Goal: Contribute content

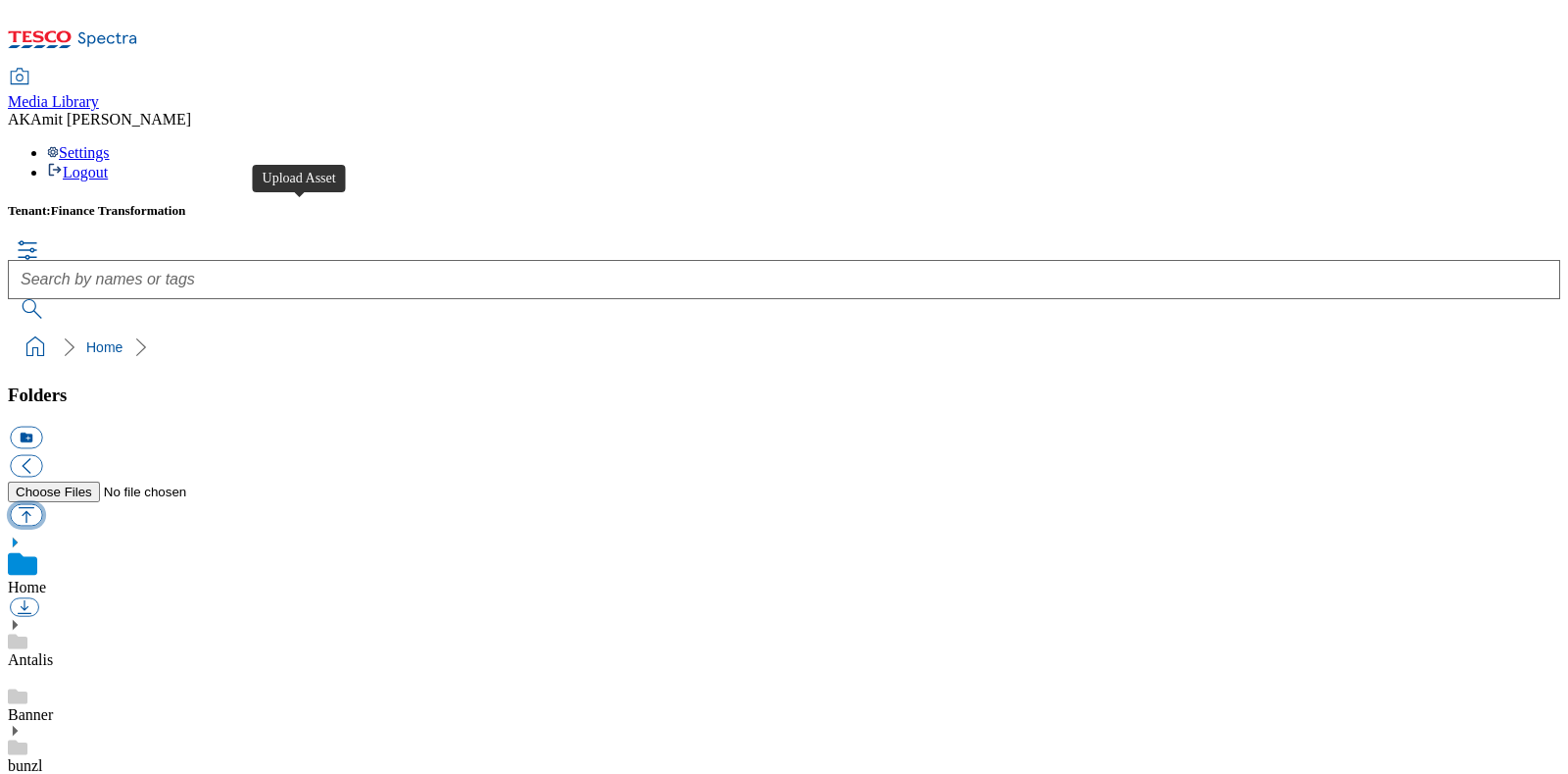
click at [42, 503] on button "button" at bounding box center [26, 514] width 33 height 23
type input "C:\fakepath\201000085001.jpg"
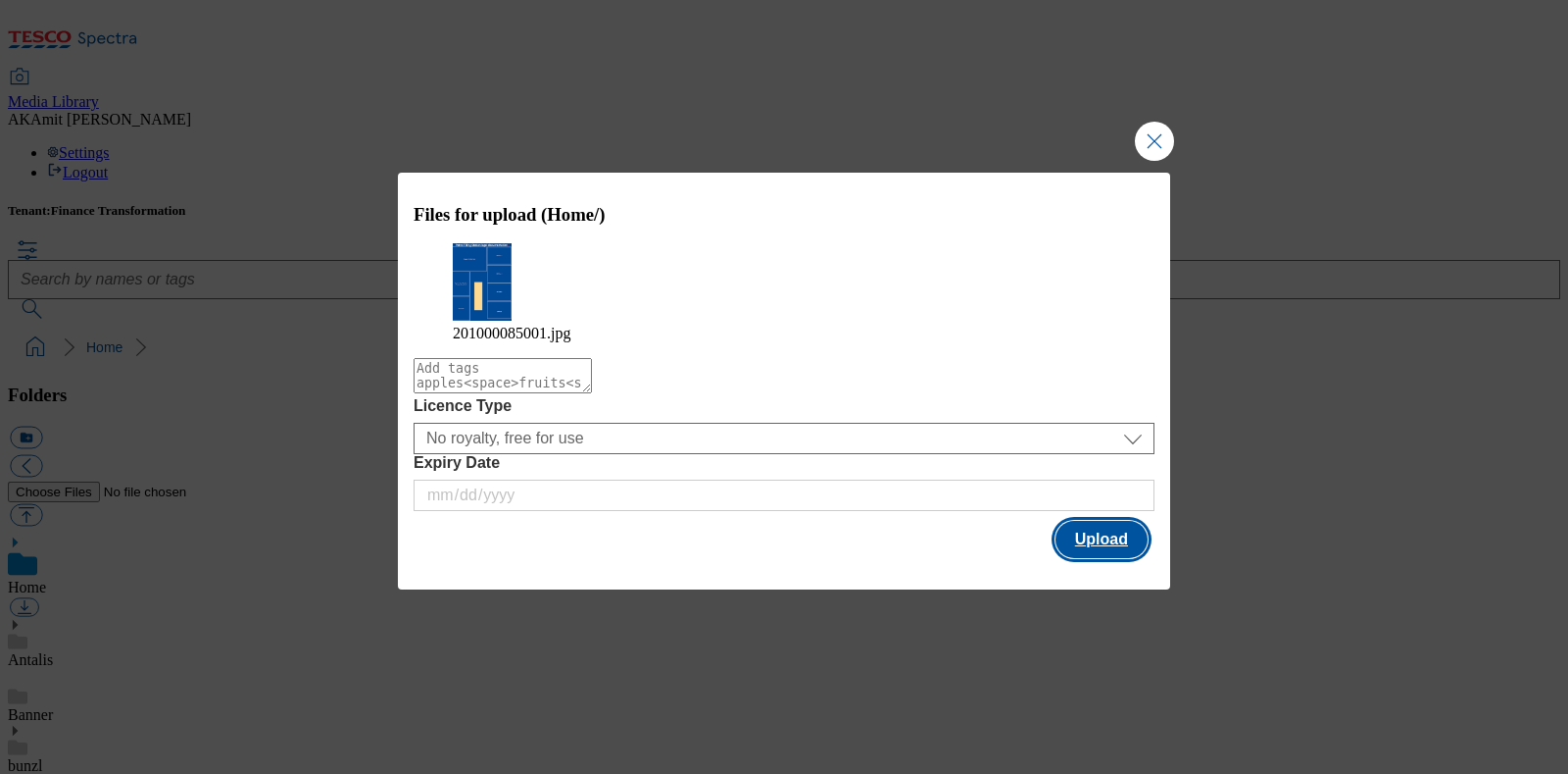
click at [1103, 545] on button "Upload" at bounding box center [1101, 540] width 92 height 38
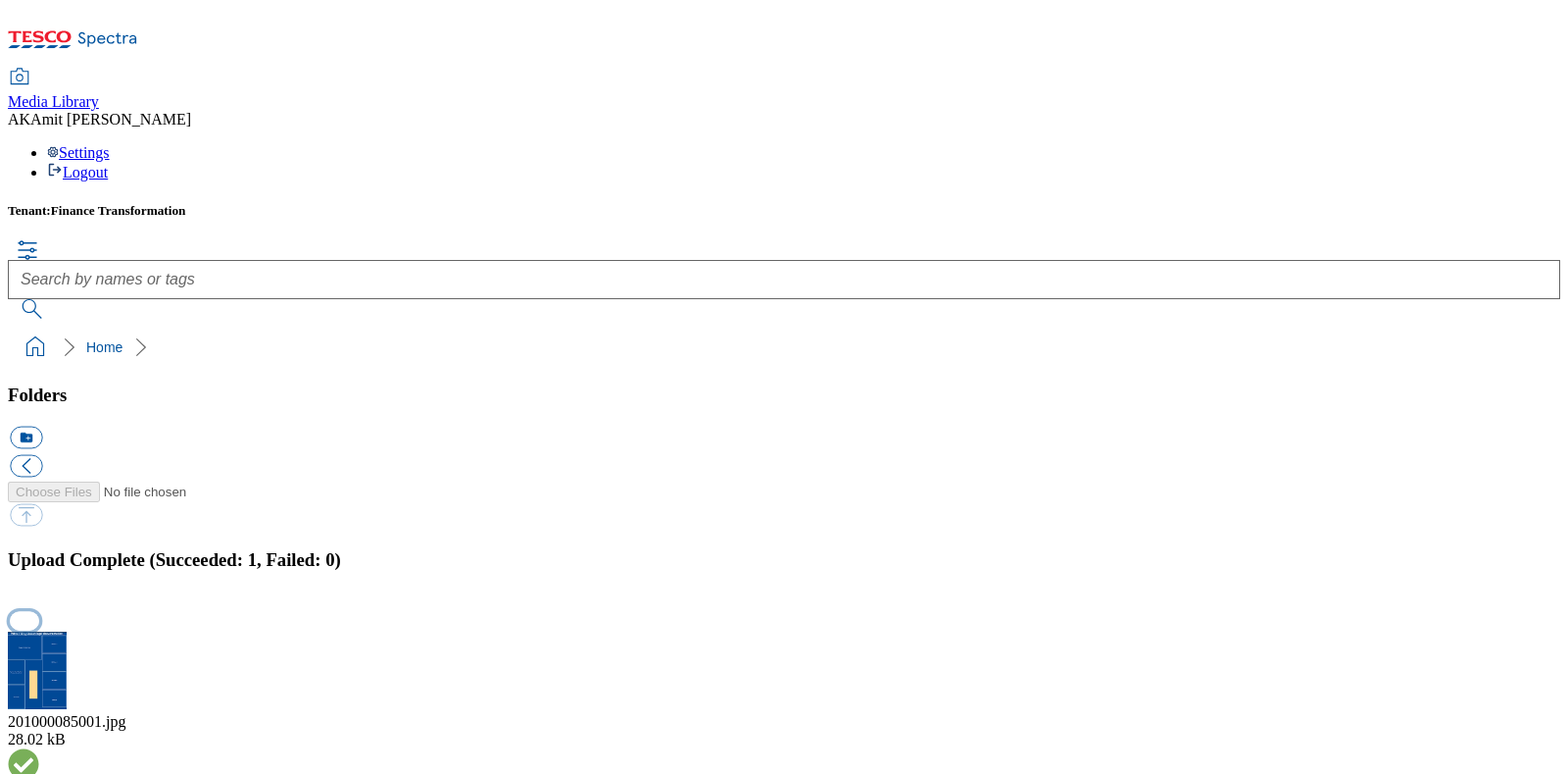
click at [40, 612] on button "button" at bounding box center [25, 621] width 30 height 19
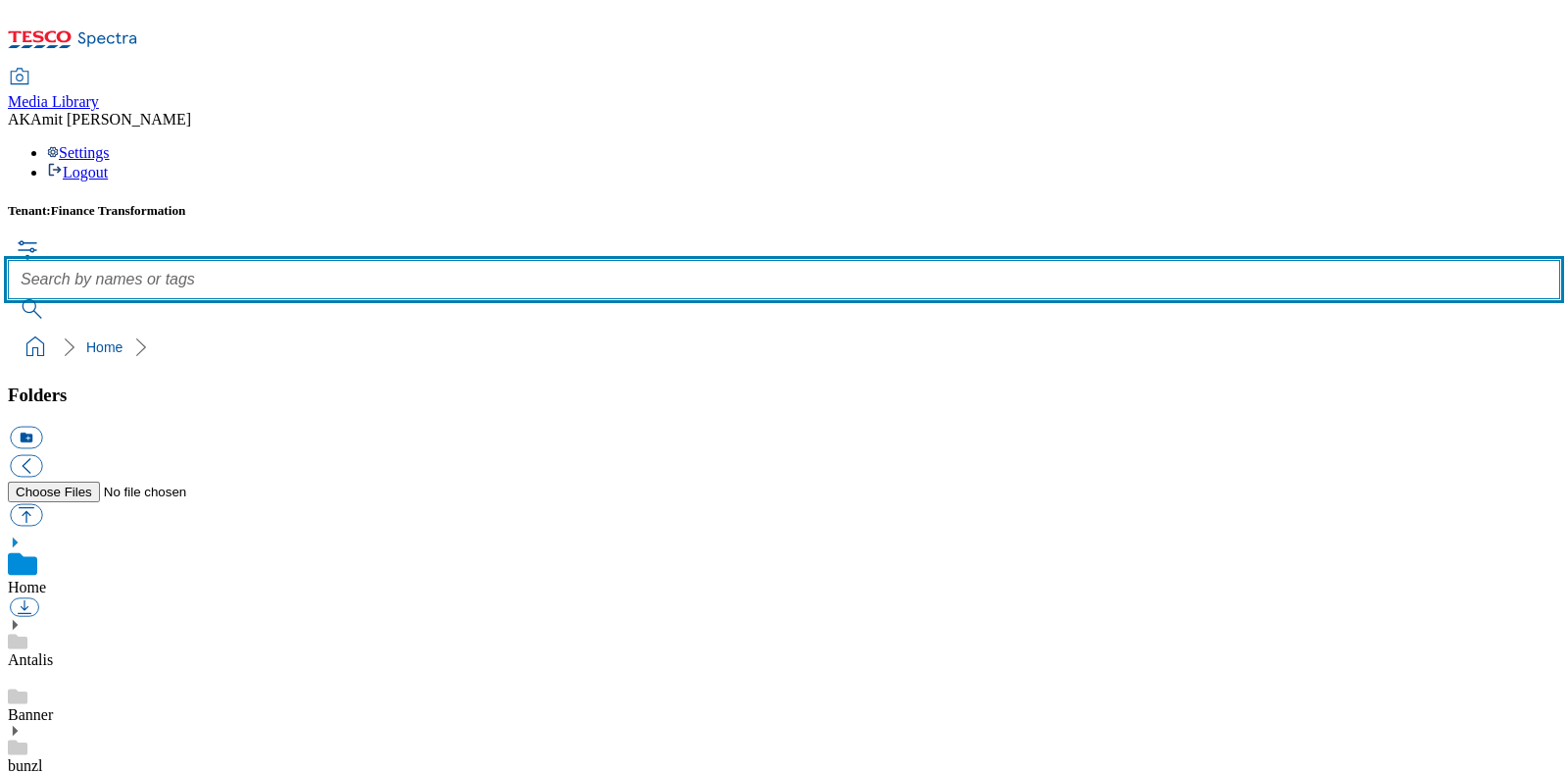
click at [615, 260] on input "text" at bounding box center [784, 280] width 1552 height 40
paste input "201000085001"
type input "201000085001"
click at [8, 299] on button "submit" at bounding box center [33, 309] width 51 height 20
